Goal: Feedback & Contribution: Submit feedback/report problem

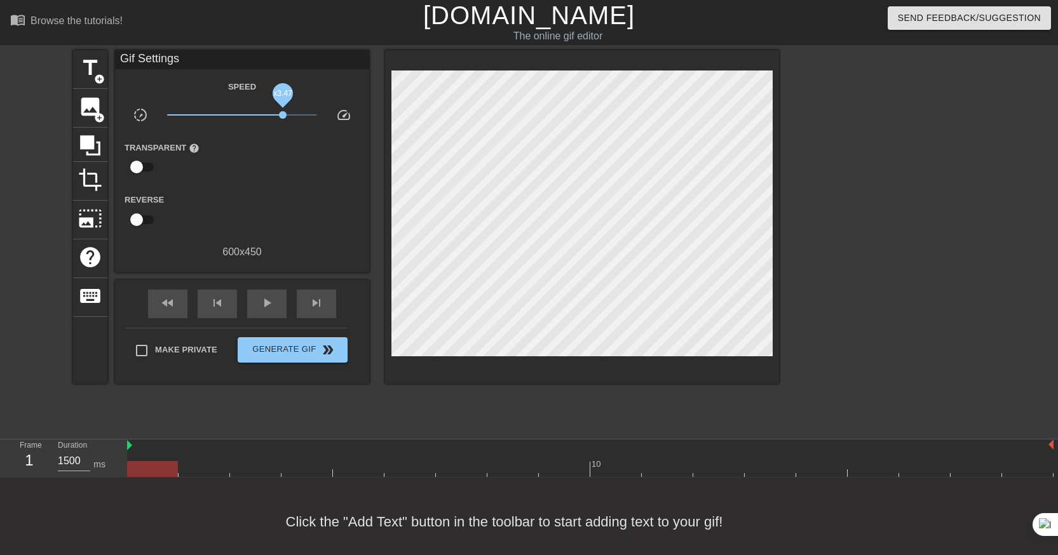
drag, startPoint x: 243, startPoint y: 116, endPoint x: 283, endPoint y: 120, distance: 39.6
click at [283, 120] on span "x3.47" at bounding box center [242, 114] width 151 height 15
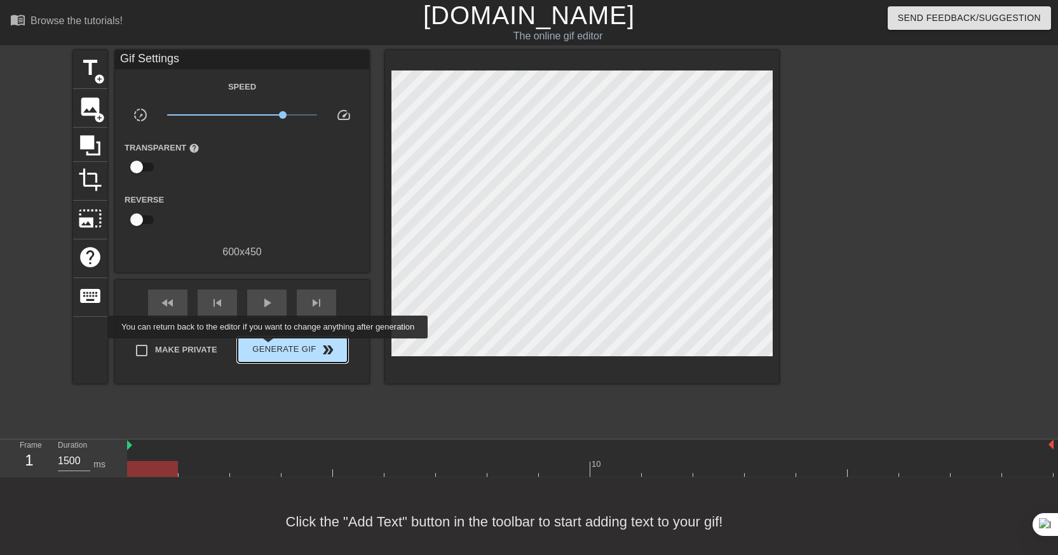
click at [269, 348] on span "Generate Gif double_arrow" at bounding box center [293, 349] width 100 height 15
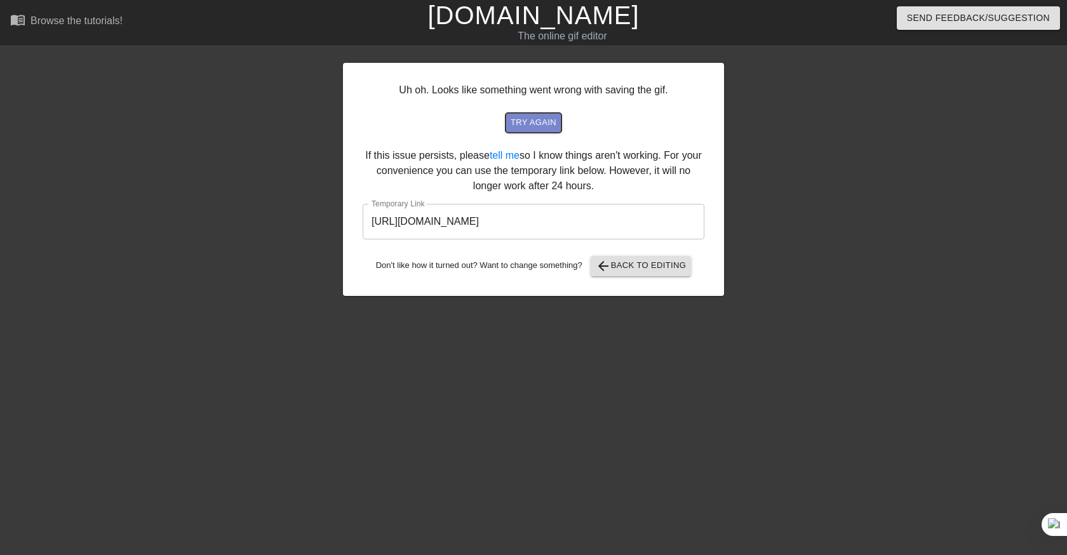
click at [535, 118] on span "try again" at bounding box center [534, 123] width 46 height 15
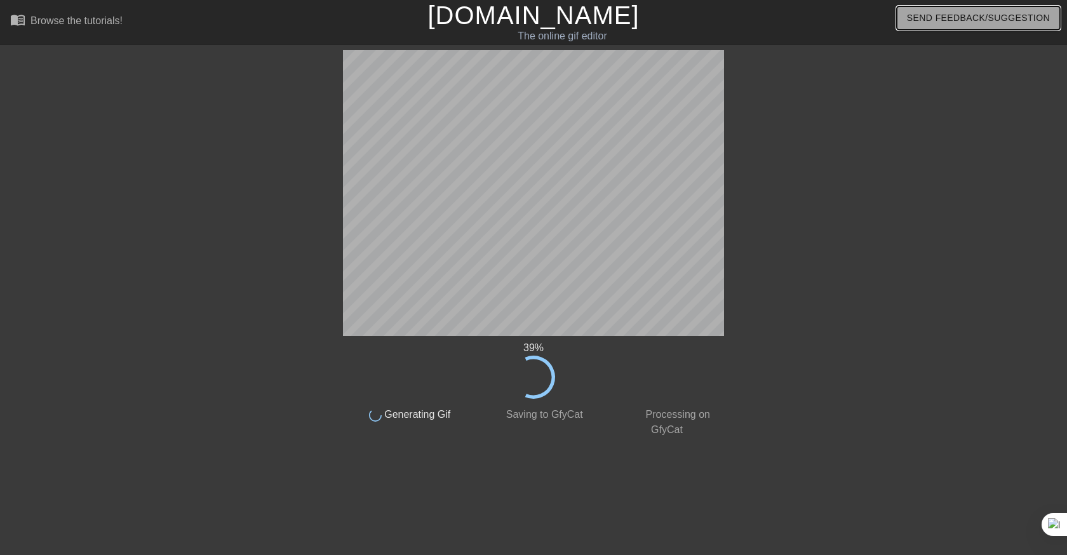
click at [982, 18] on span "Send Feedback/Suggestion" at bounding box center [978, 18] width 143 height 16
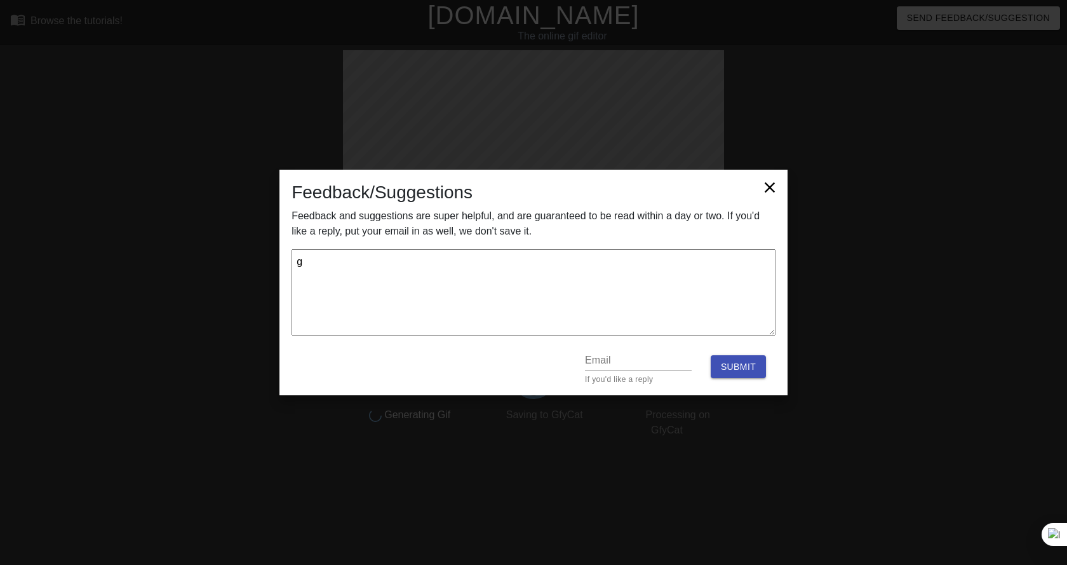
type textarea "g"
type textarea "x"
type textarea "go"
type textarea "x"
type textarea "goo"
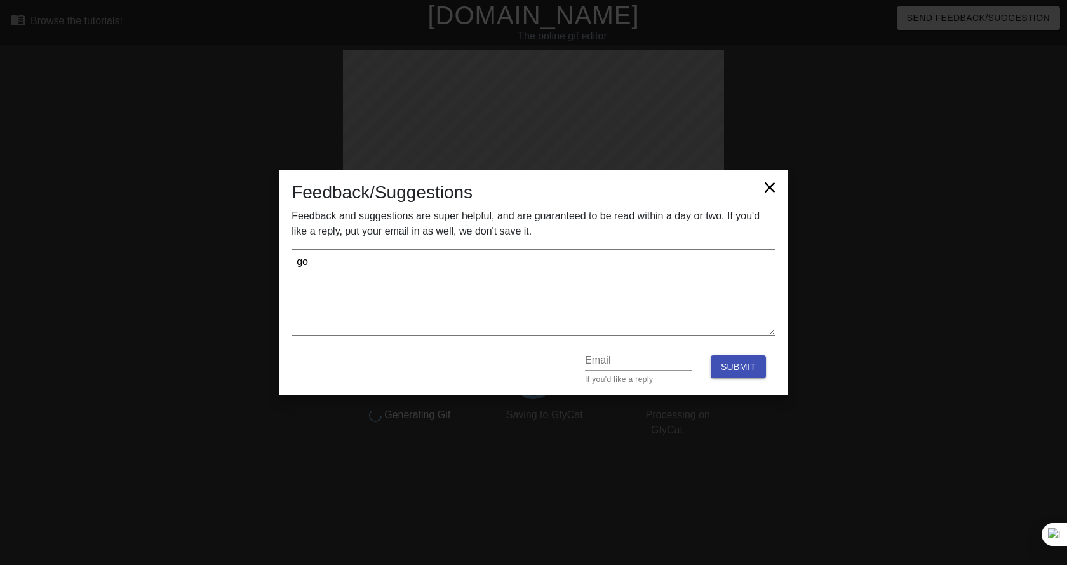
type textarea "x"
type textarea "good"
type textarea "x"
type textarea "good"
click at [726, 363] on span "Submit" at bounding box center [738, 367] width 35 height 16
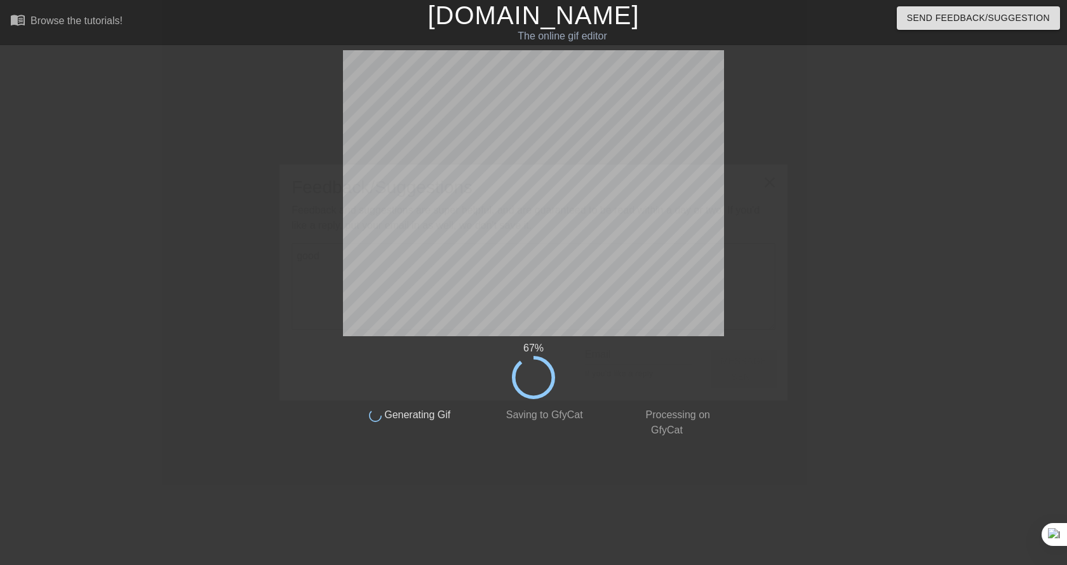
type textarea "x"
